Goal: Navigation & Orientation: Find specific page/section

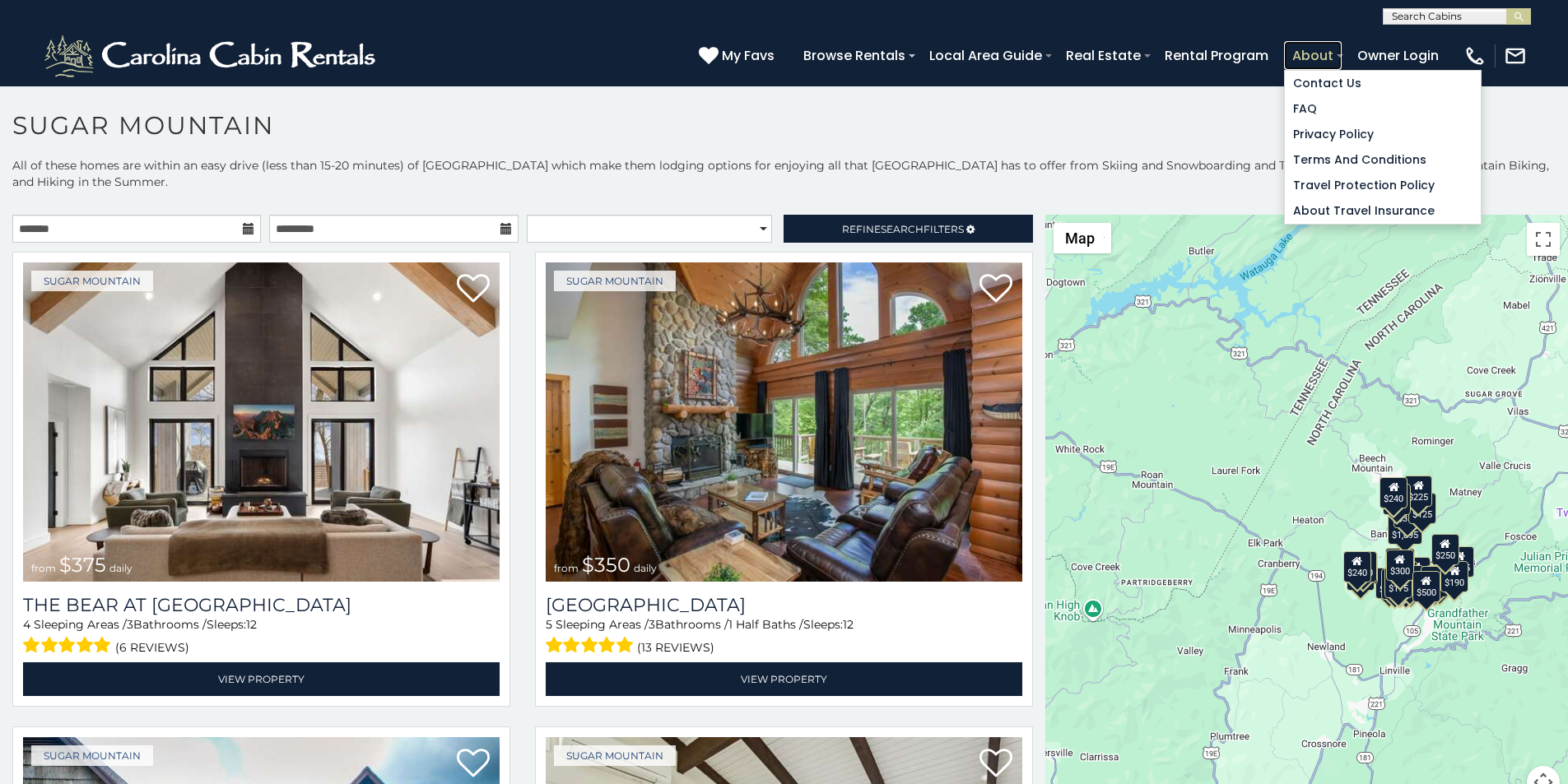
click at [1341, 49] on link "About" at bounding box center [1313, 55] width 58 height 28
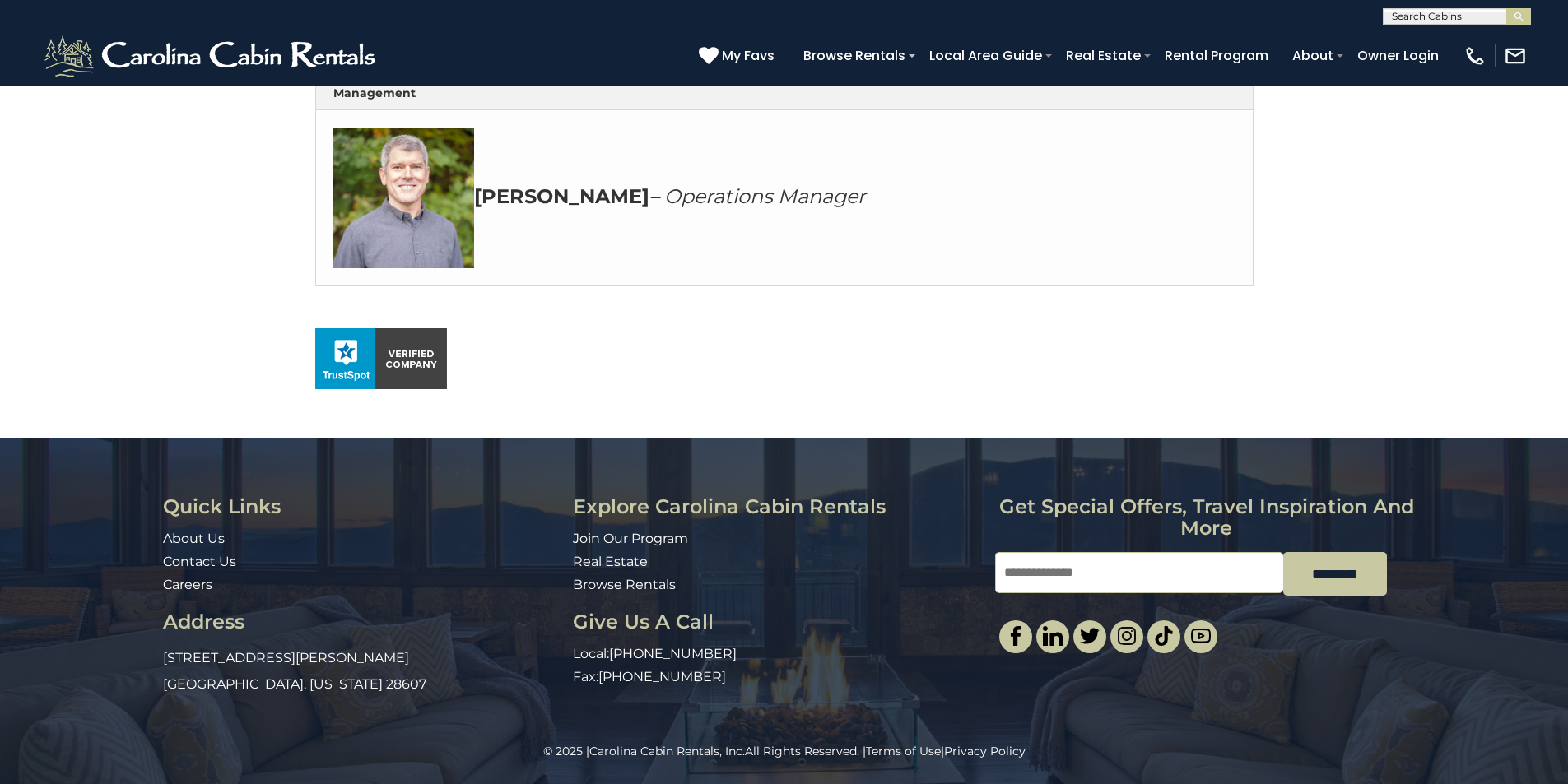
scroll to position [952, 0]
click at [1024, 552] on input "Email" at bounding box center [1139, 572] width 288 height 41
type input "**********"
click at [584, 558] on link "Real Estate" at bounding box center [611, 561] width 75 height 16
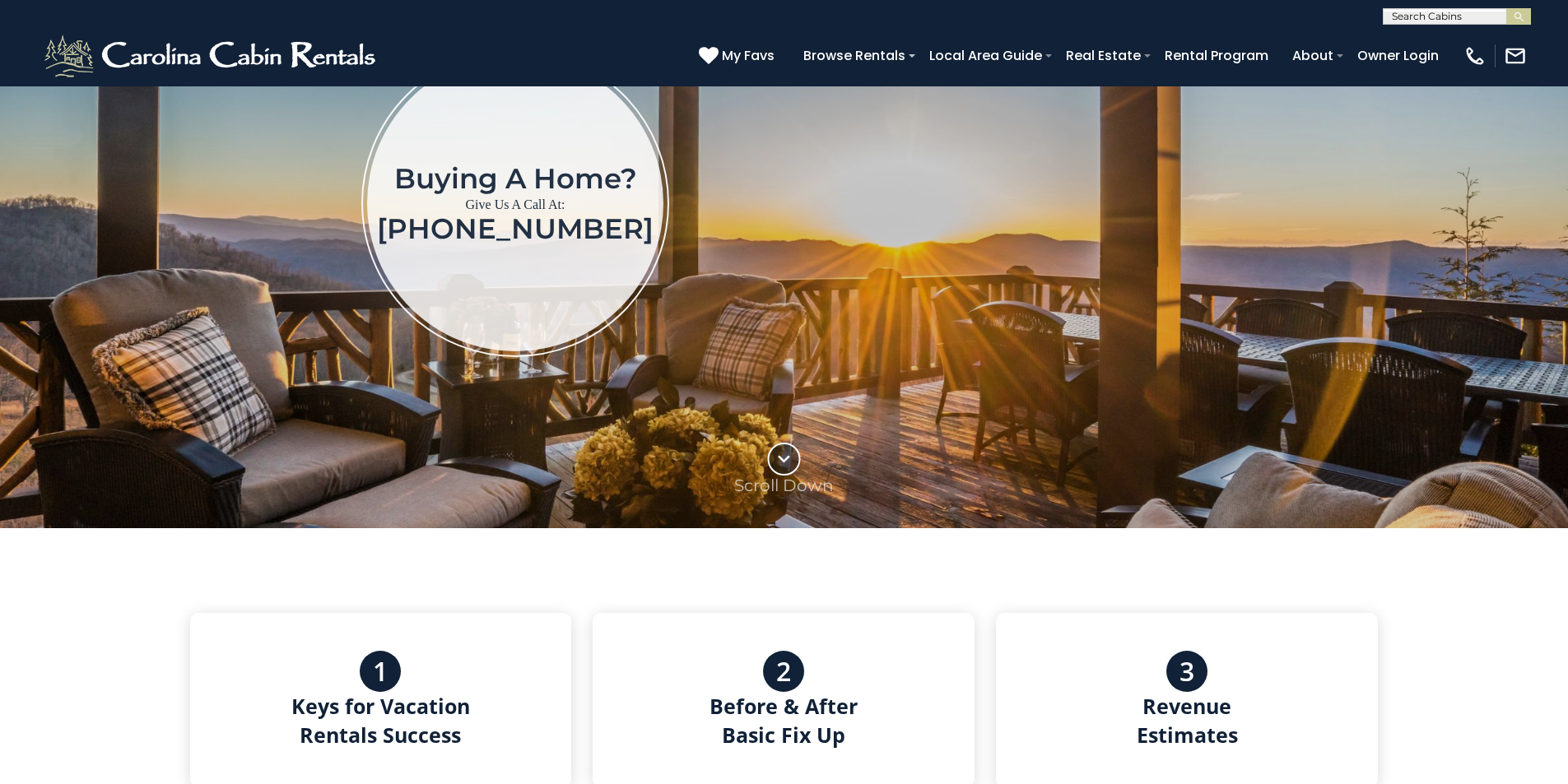
scroll to position [206, 0]
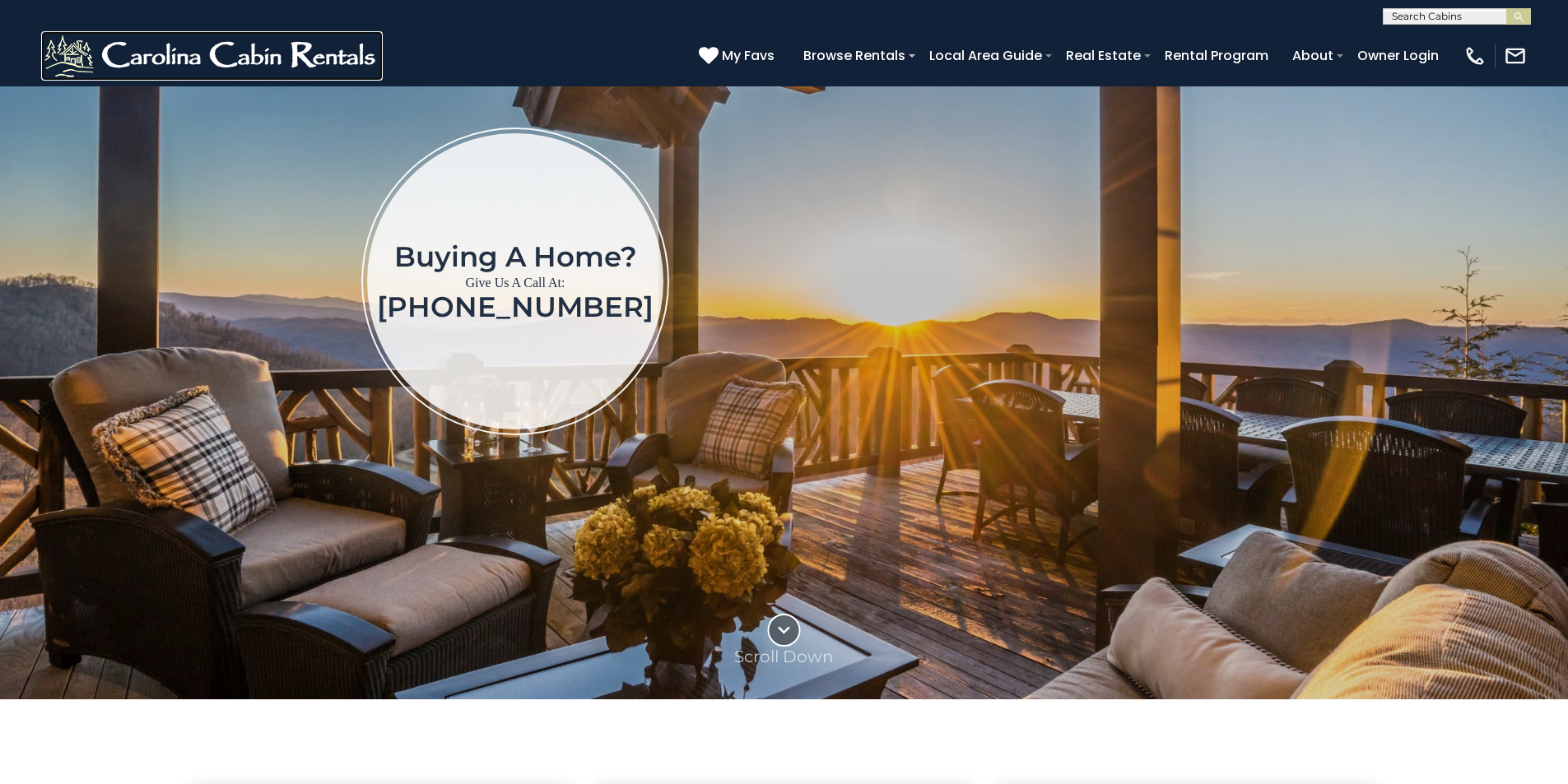
click at [71, 56] on img at bounding box center [211, 56] width 341 height 49
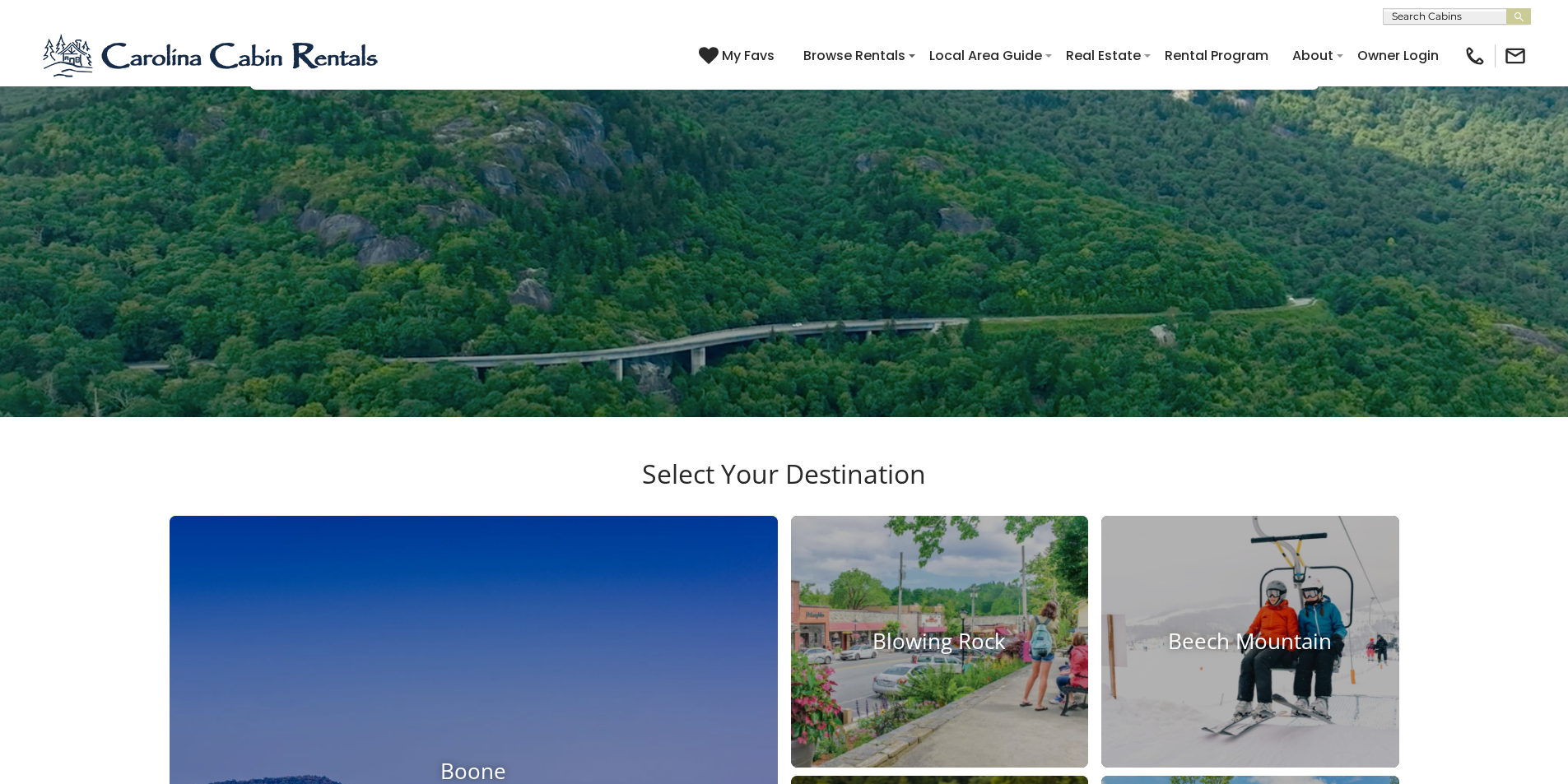
scroll to position [514, 0]
